Goal: Find specific page/section: Find specific page/section

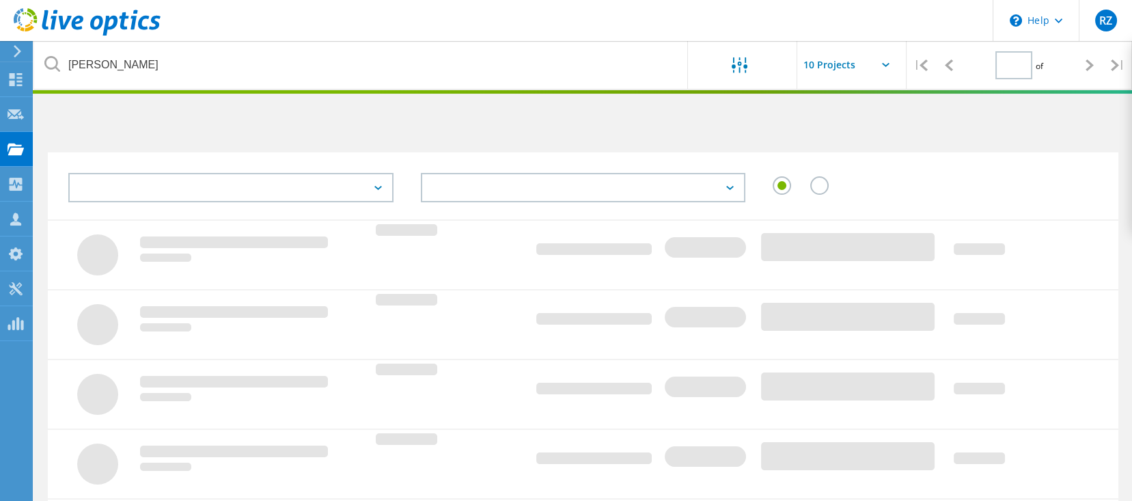
type input "1"
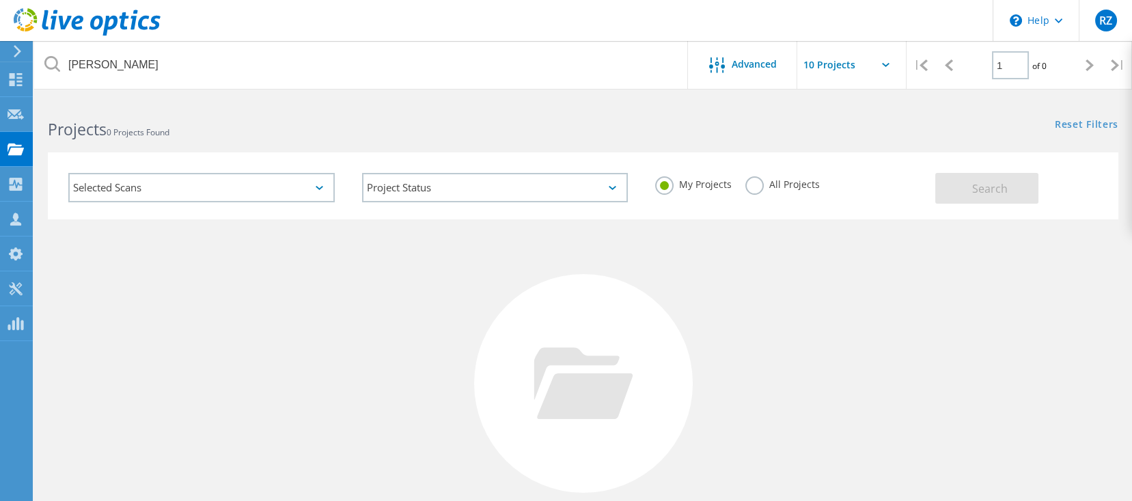
click at [755, 182] on label "All Projects" at bounding box center [782, 182] width 74 height 13
click at [0, 0] on input "All Projects" at bounding box center [0, 0] width 0 height 0
click at [984, 195] on button "Search" at bounding box center [986, 188] width 103 height 31
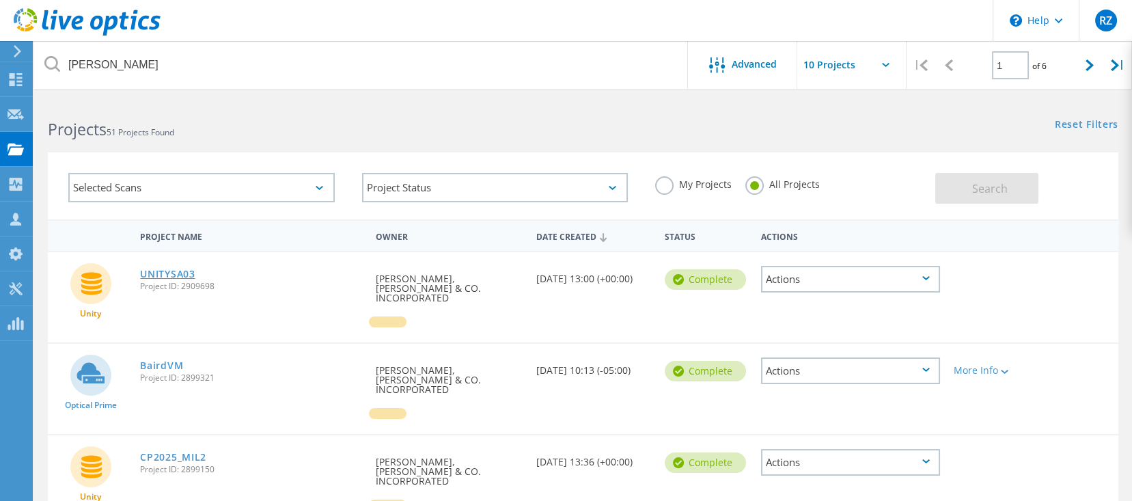
click at [158, 271] on link "UNITYSA03" at bounding box center [167, 274] width 55 height 10
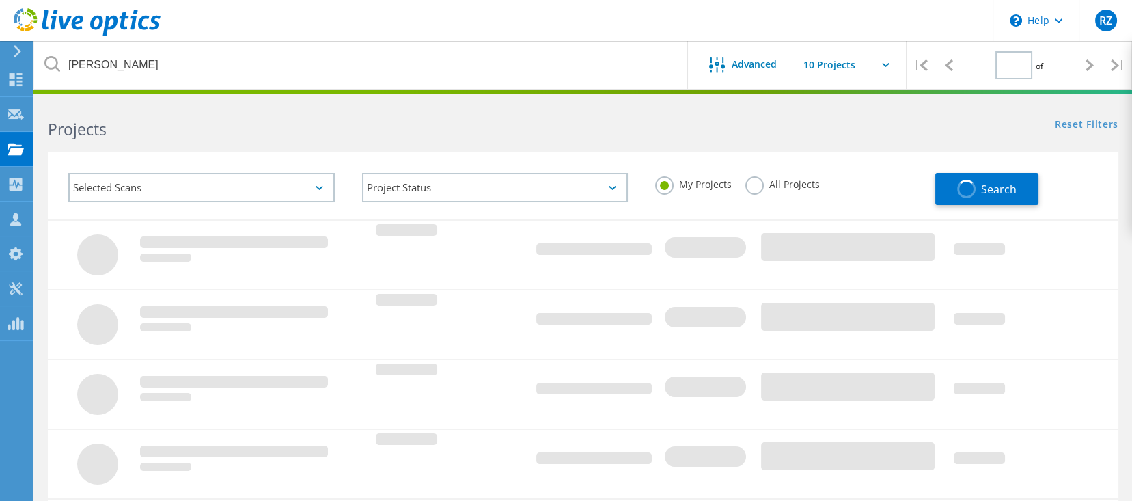
type input "1"
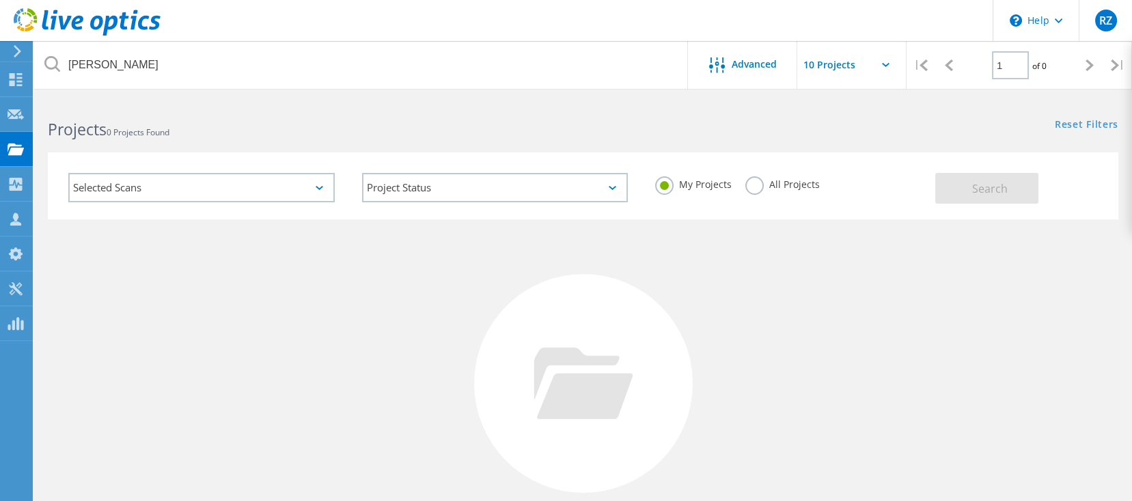
click at [796, 183] on label "All Projects" at bounding box center [782, 182] width 74 height 13
click at [0, 0] on input "All Projects" at bounding box center [0, 0] width 0 height 0
drag, startPoint x: 955, startPoint y: 193, endPoint x: 947, endPoint y: 194, distance: 8.3
click at [955, 193] on button "Search" at bounding box center [986, 188] width 103 height 31
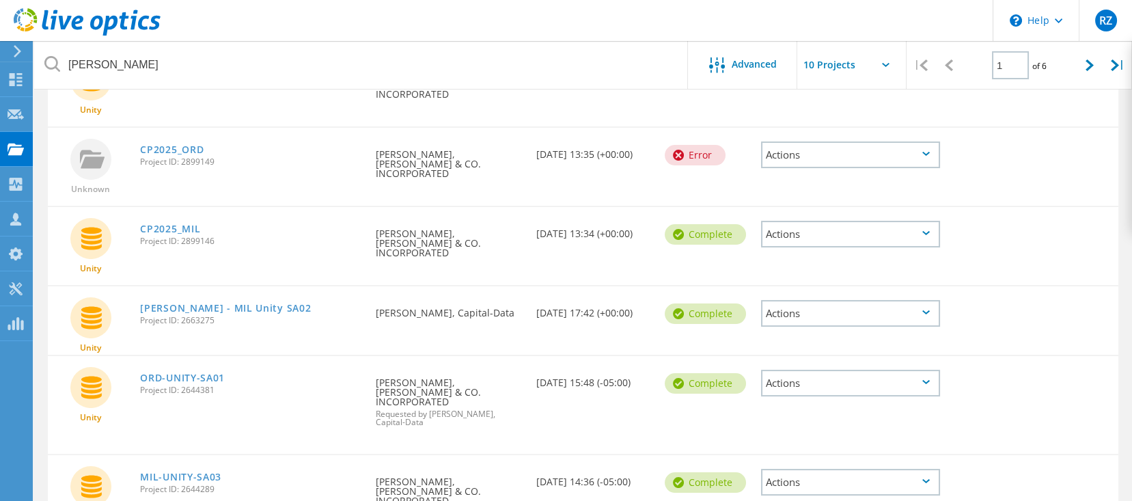
scroll to position [364, 0]
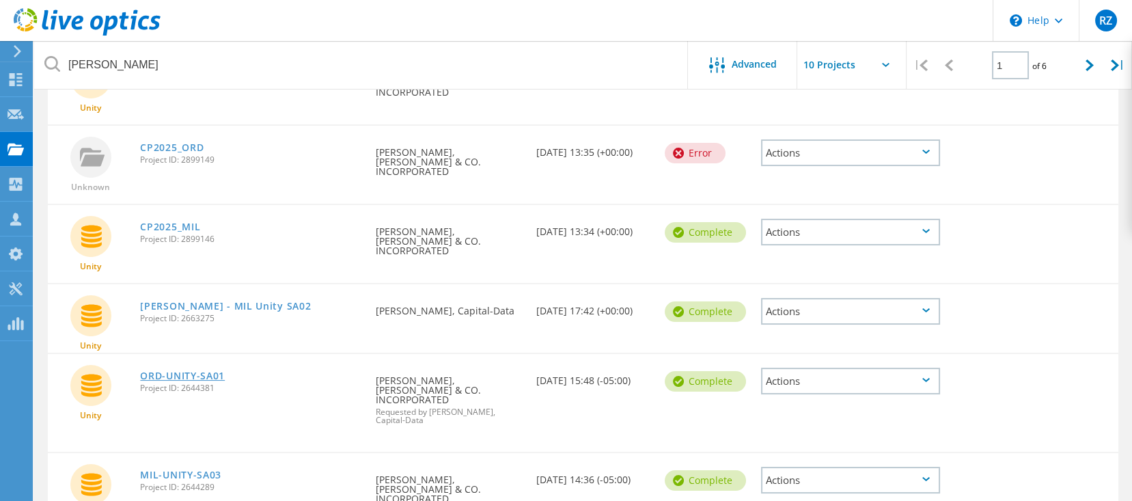
click at [159, 371] on link "ORD-UNITY-SA01" at bounding box center [182, 376] width 85 height 10
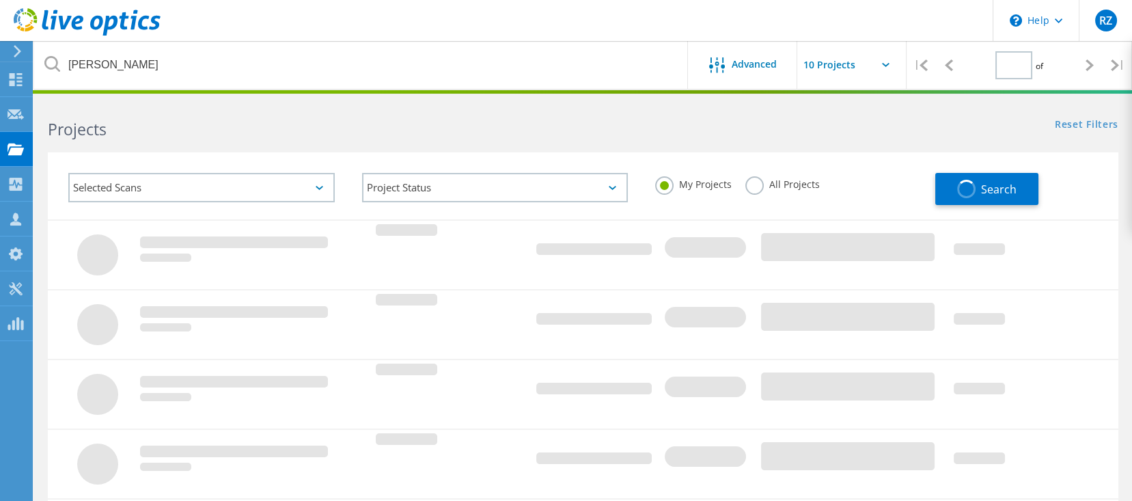
type input "1"
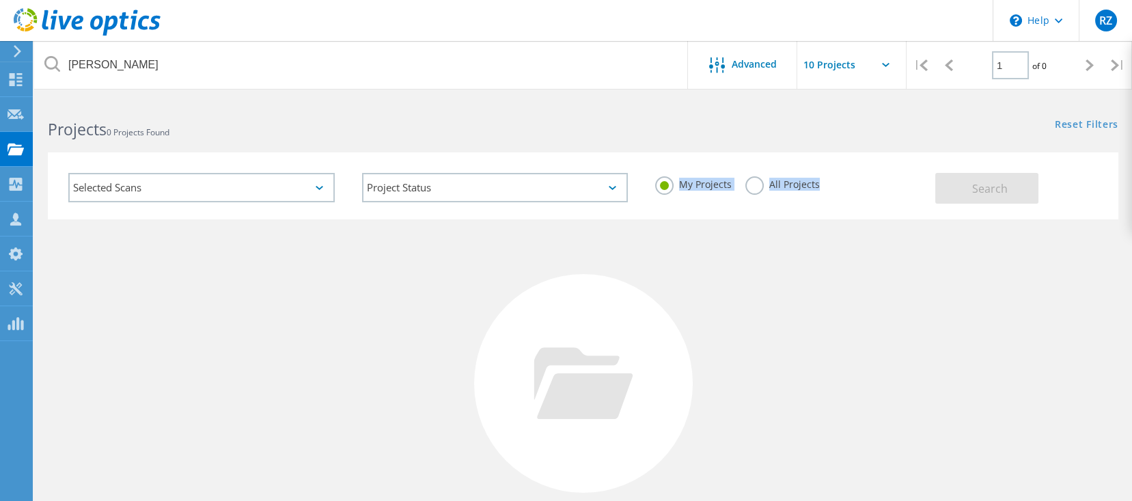
click at [774, 215] on div "Selected Scans Project Status In Progress Complete Published Anonymous Archived…" at bounding box center [495, 189] width 880 height 60
drag, startPoint x: 774, startPoint y: 215, endPoint x: 746, endPoint y: 190, distance: 37.7
click at [746, 189] on label "All Projects" at bounding box center [782, 182] width 74 height 13
click at [0, 0] on input "All Projects" at bounding box center [0, 0] width 0 height 0
click at [755, 187] on label "All Projects" at bounding box center [782, 182] width 74 height 13
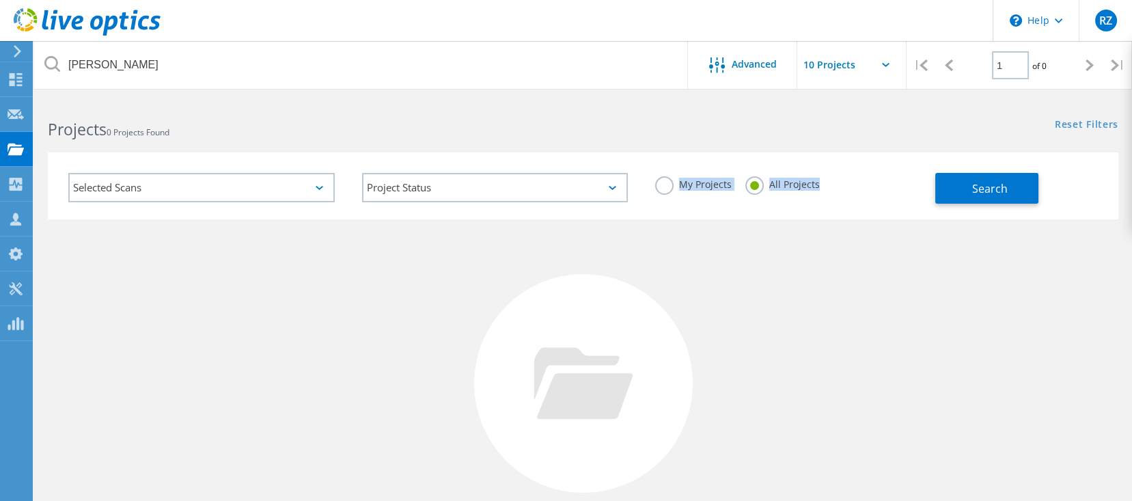
click at [0, 0] on input "All Projects" at bounding box center [0, 0] width 0 height 0
click at [952, 188] on button "Search" at bounding box center [986, 188] width 103 height 31
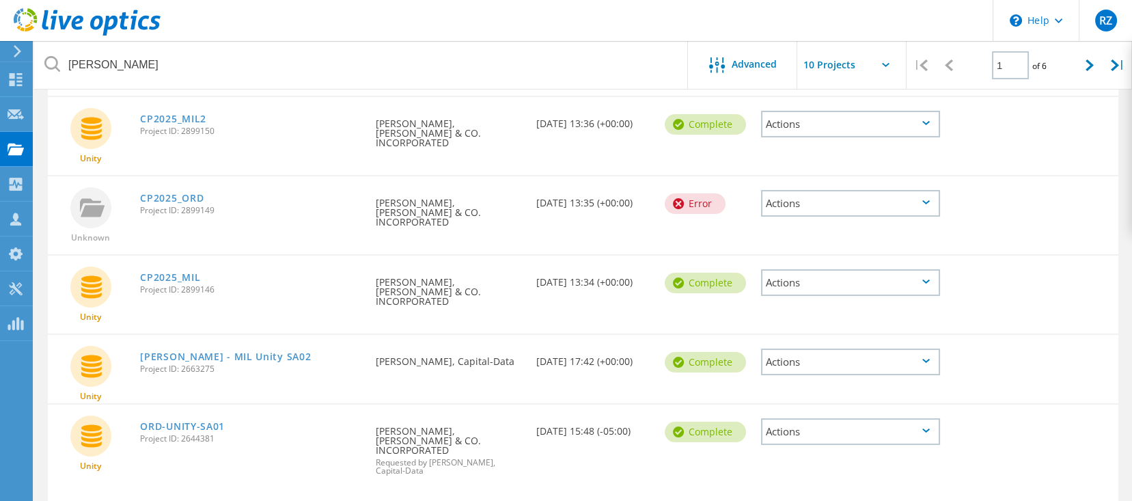
scroll to position [272, 0]
